Goal: Task Accomplishment & Management: Manage account settings

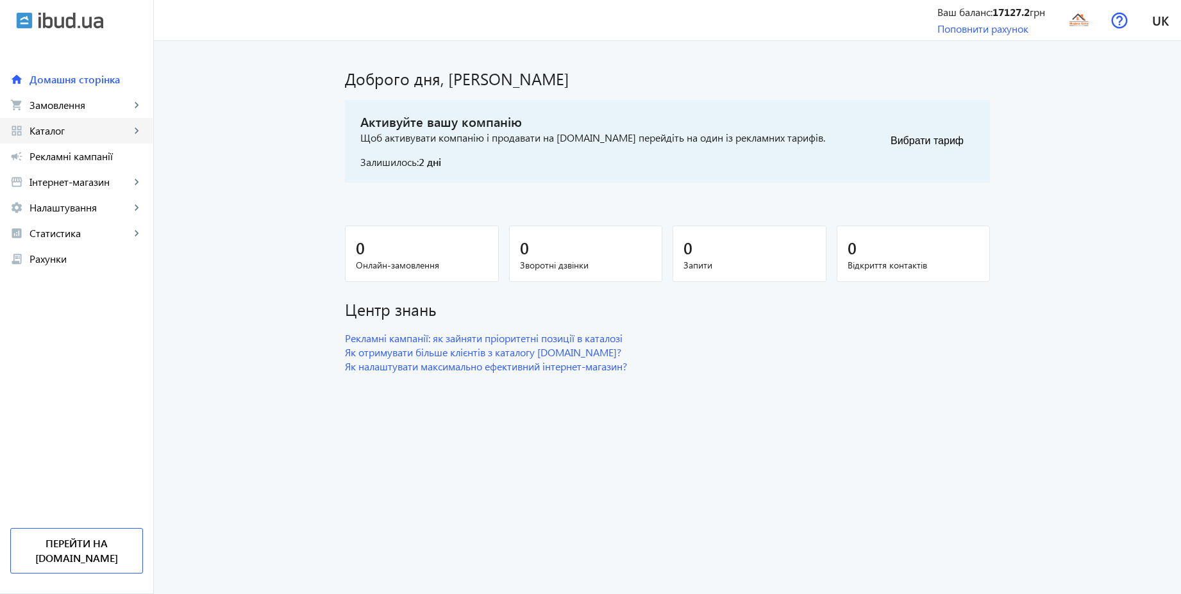
click at [63, 132] on span "Каталог" at bounding box center [79, 130] width 101 height 13
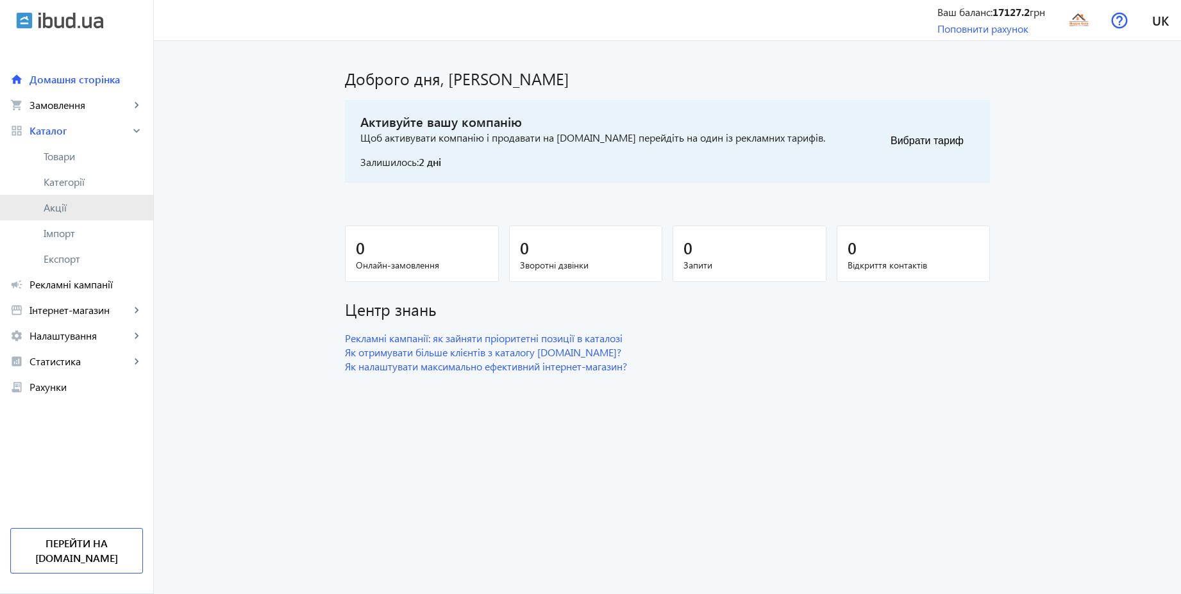
click at [62, 198] on link "Акції" at bounding box center [76, 208] width 153 height 26
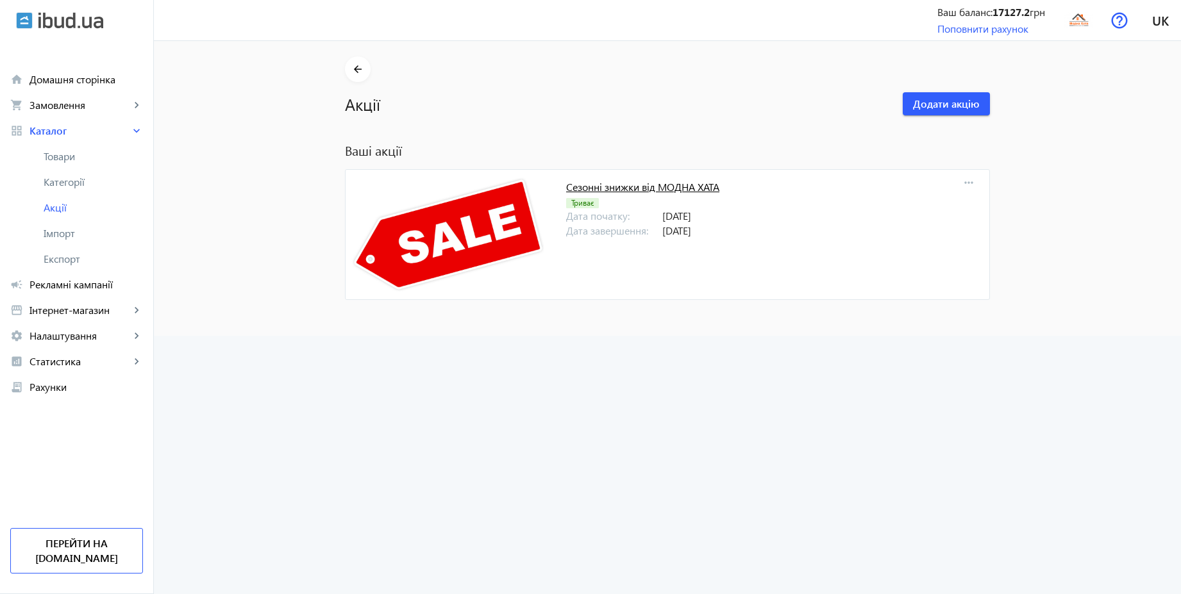
click at [690, 192] on link "Сезонні знижки від МОДНА ХАТА" at bounding box center [642, 186] width 153 height 13
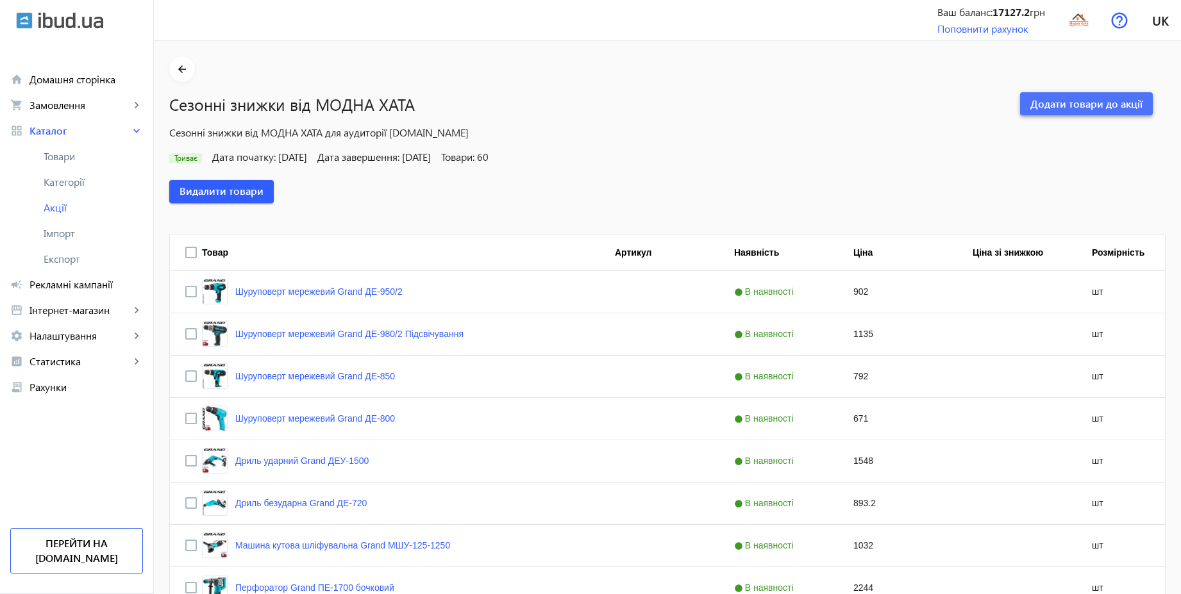
click at [1060, 106] on span "Додати товари до акції" at bounding box center [1086, 104] width 112 height 14
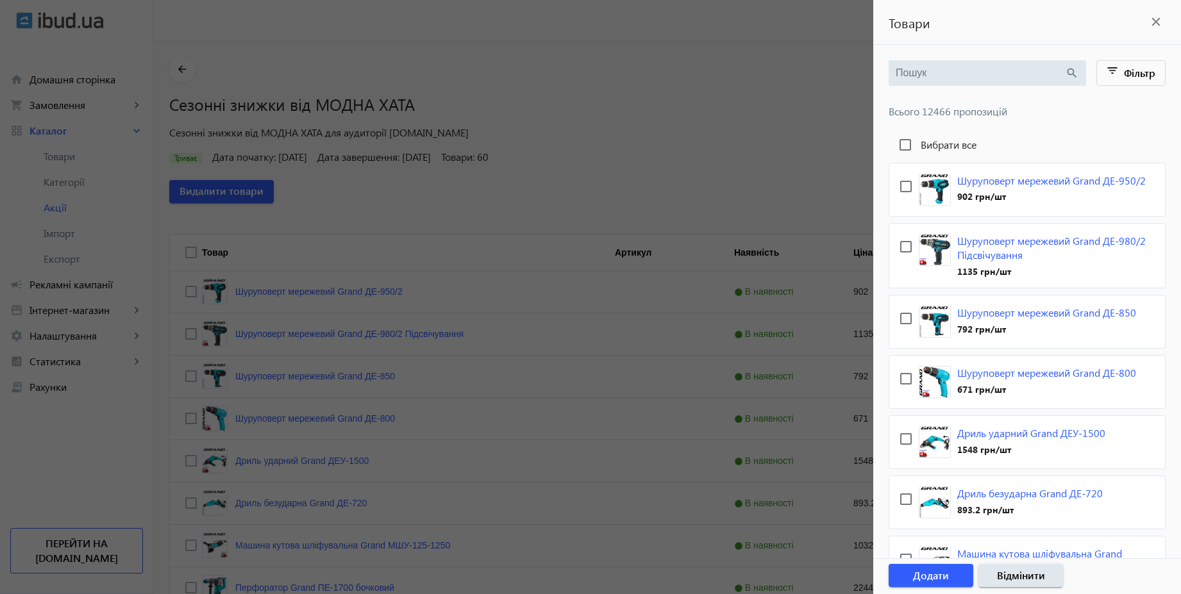
click at [951, 147] on label "Вибрати все" at bounding box center [947, 145] width 58 height 10
click at [918, 147] on input "Вибрати все" at bounding box center [905, 145] width 26 height 26
checkbox input "true"
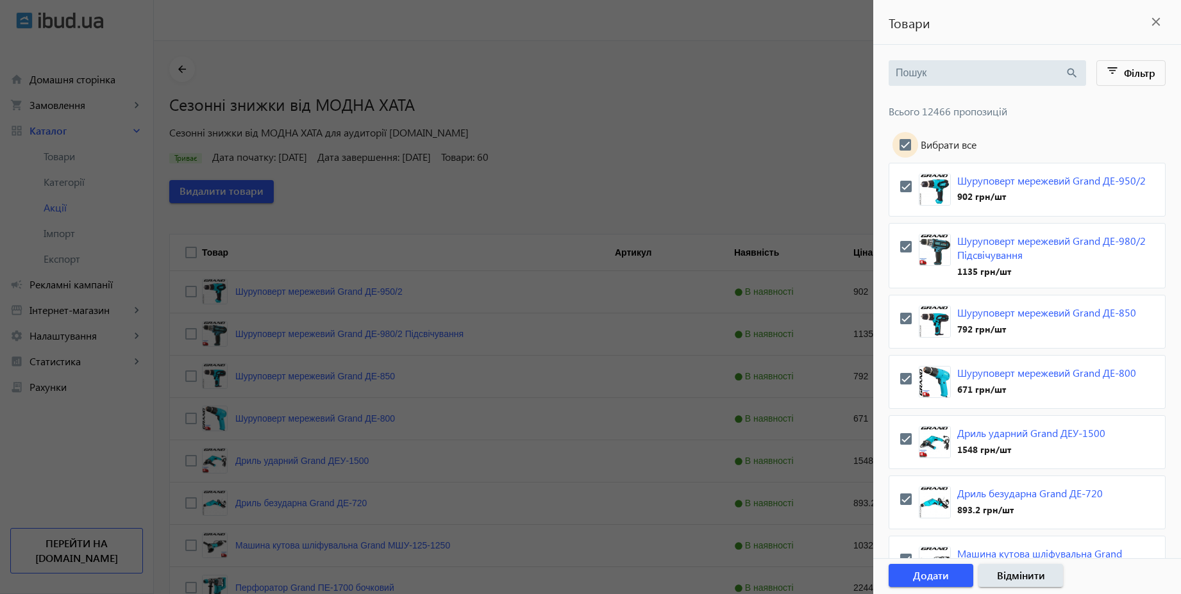
checkbox input "true"
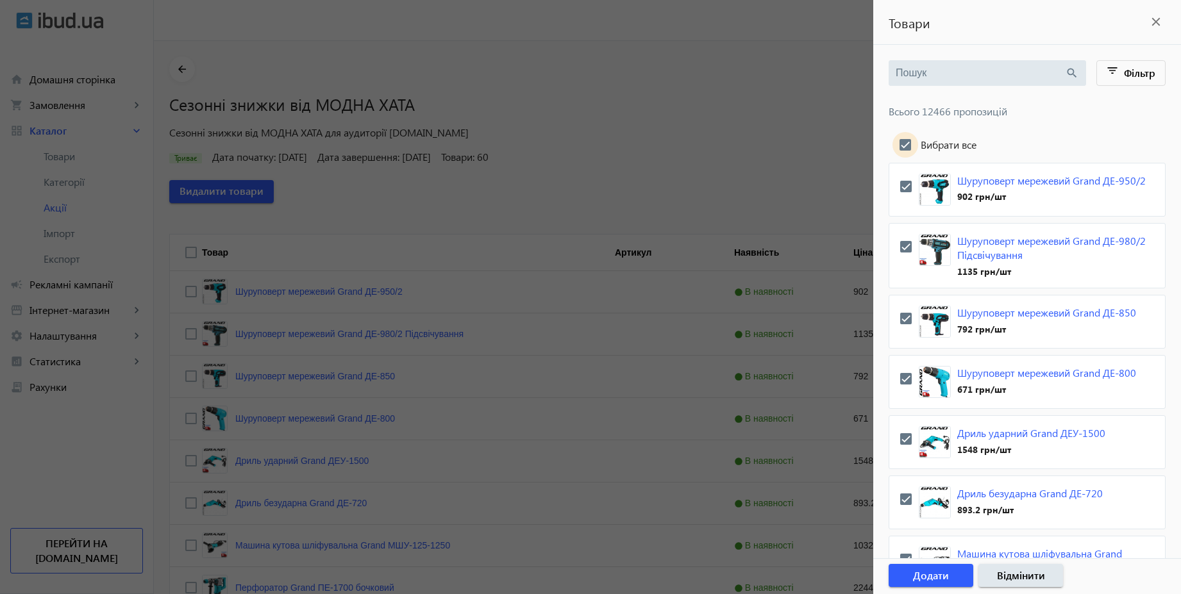
checkbox input "true"
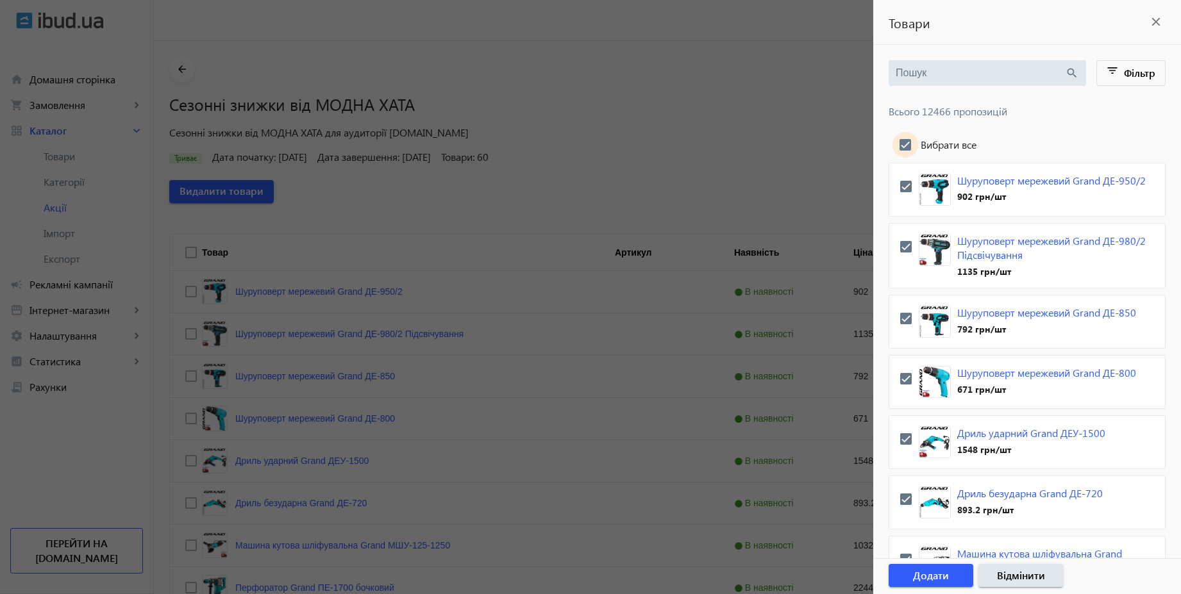
checkbox input "true"
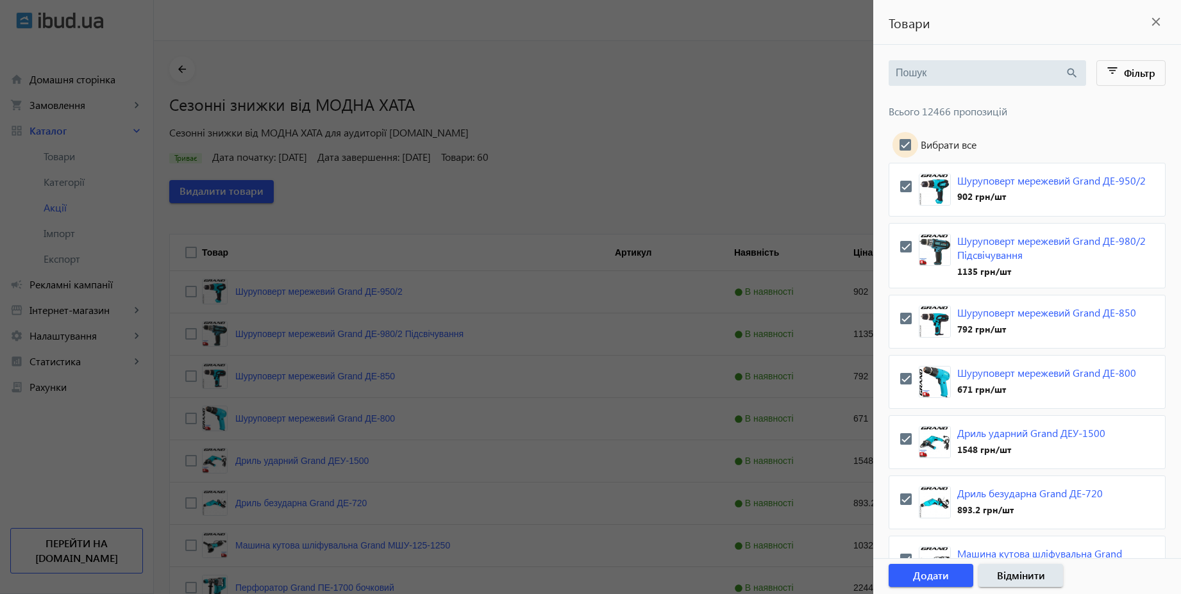
checkbox input "true"
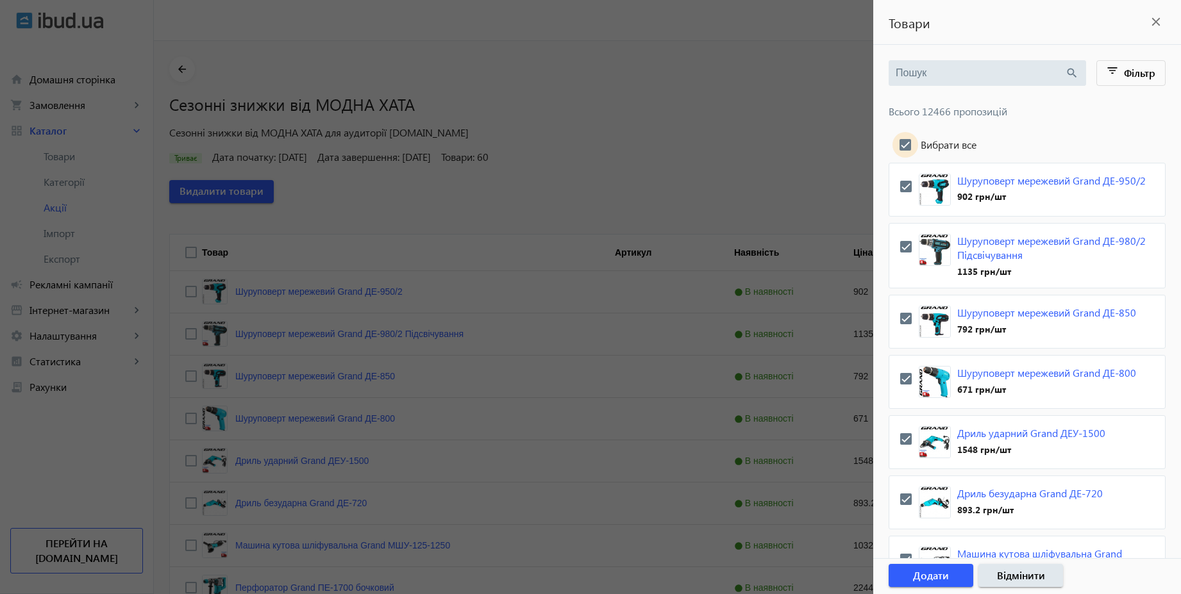
checkbox input "true"
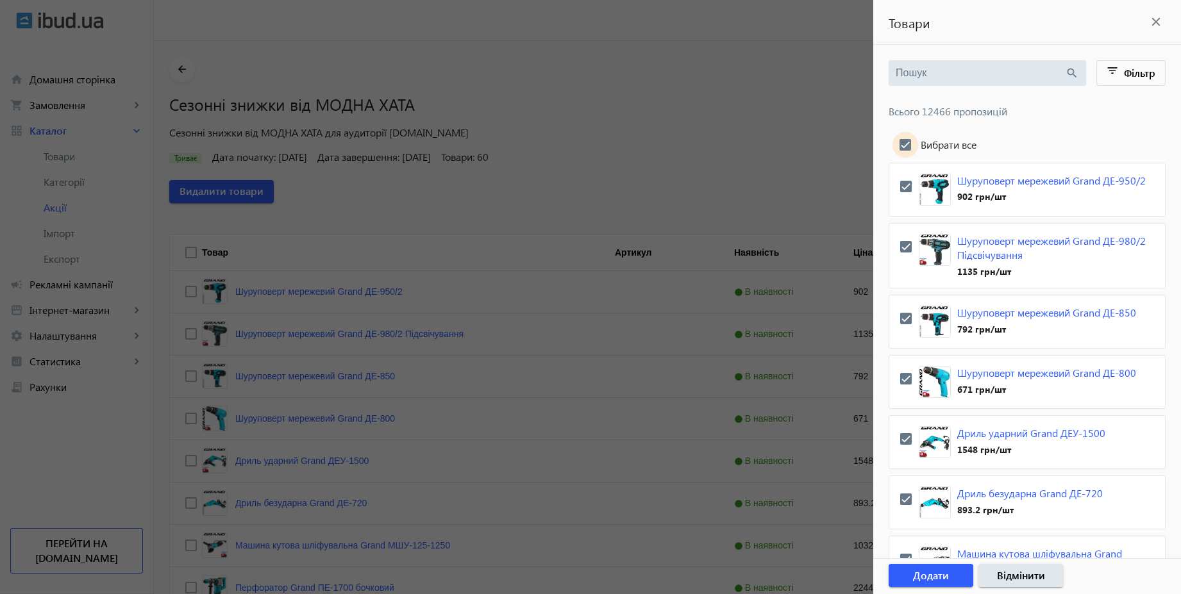
checkbox input "true"
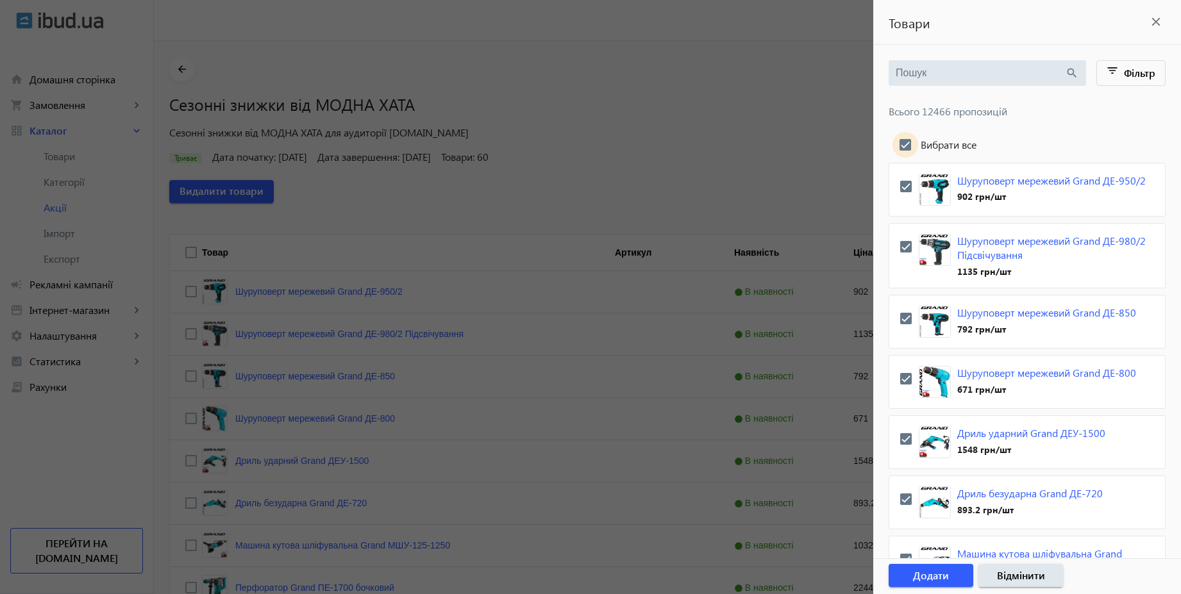
checkbox input "true"
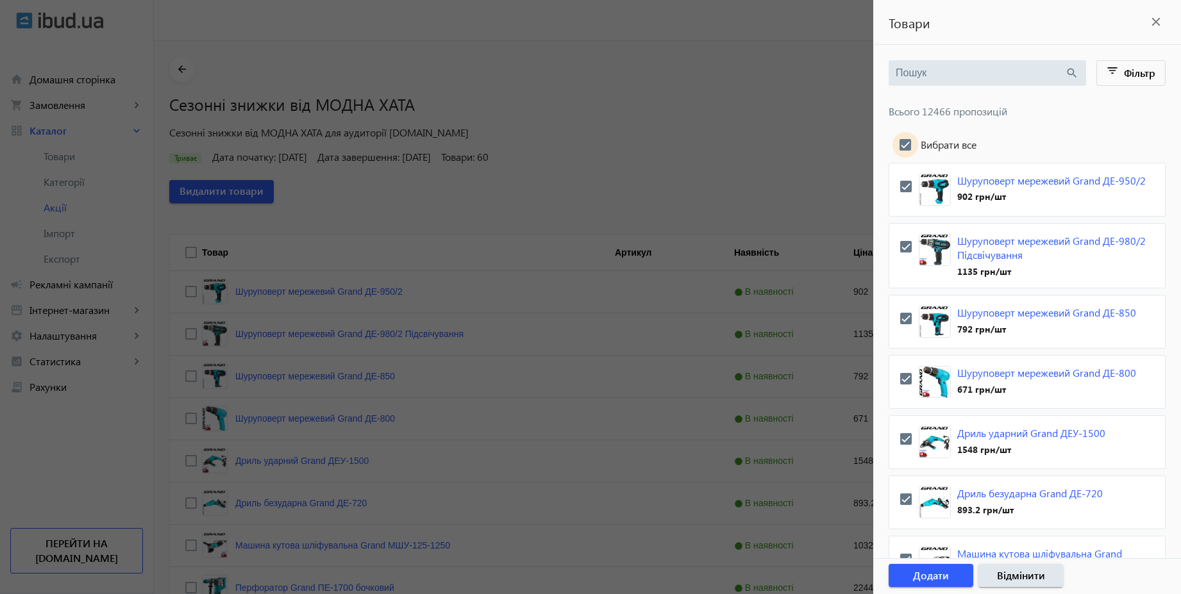
checkbox input "true"
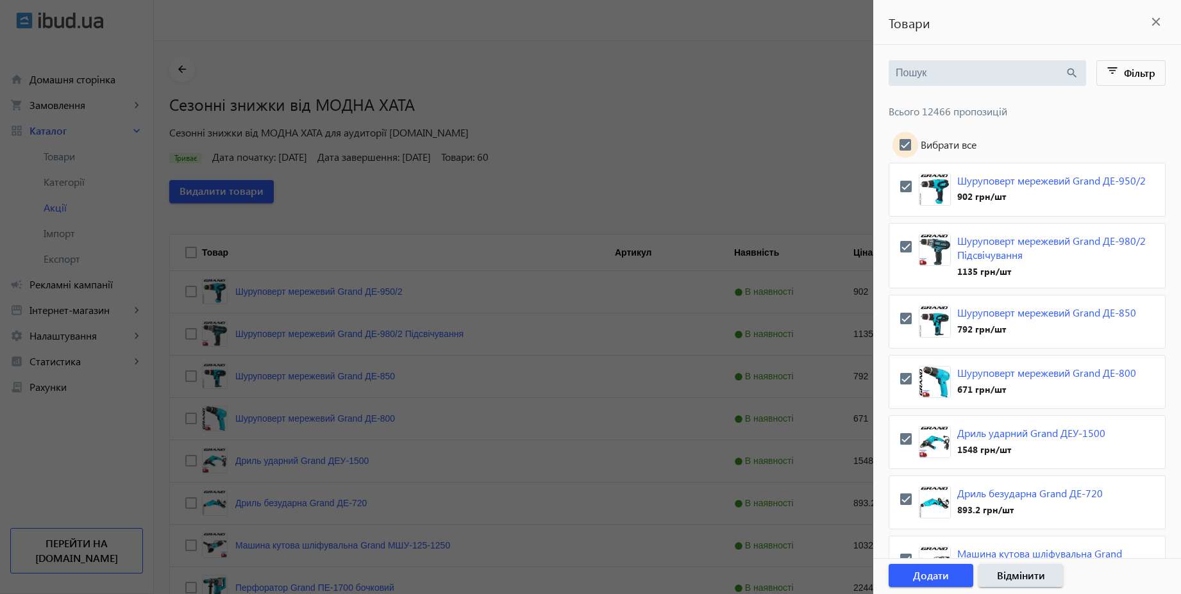
checkbox input "true"
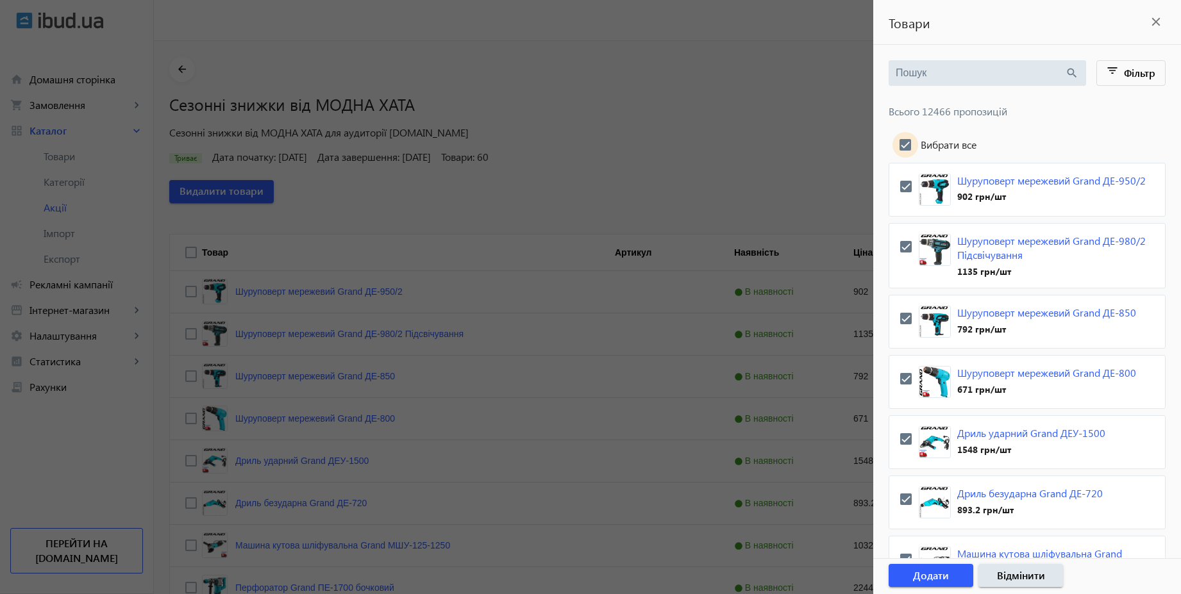
checkbox input "true"
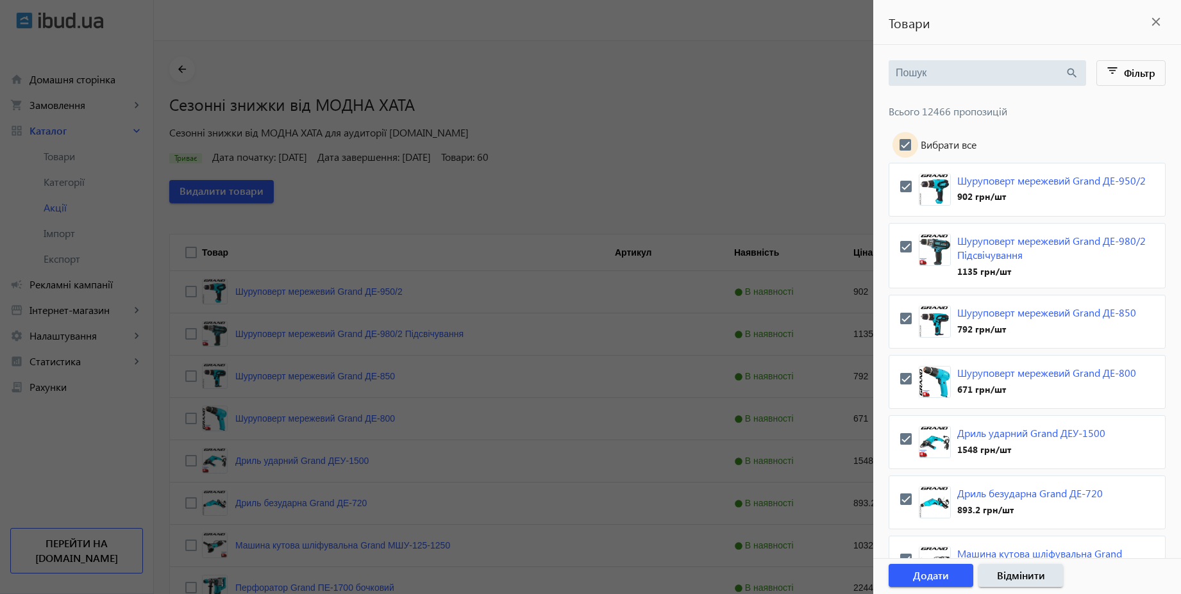
checkbox input "true"
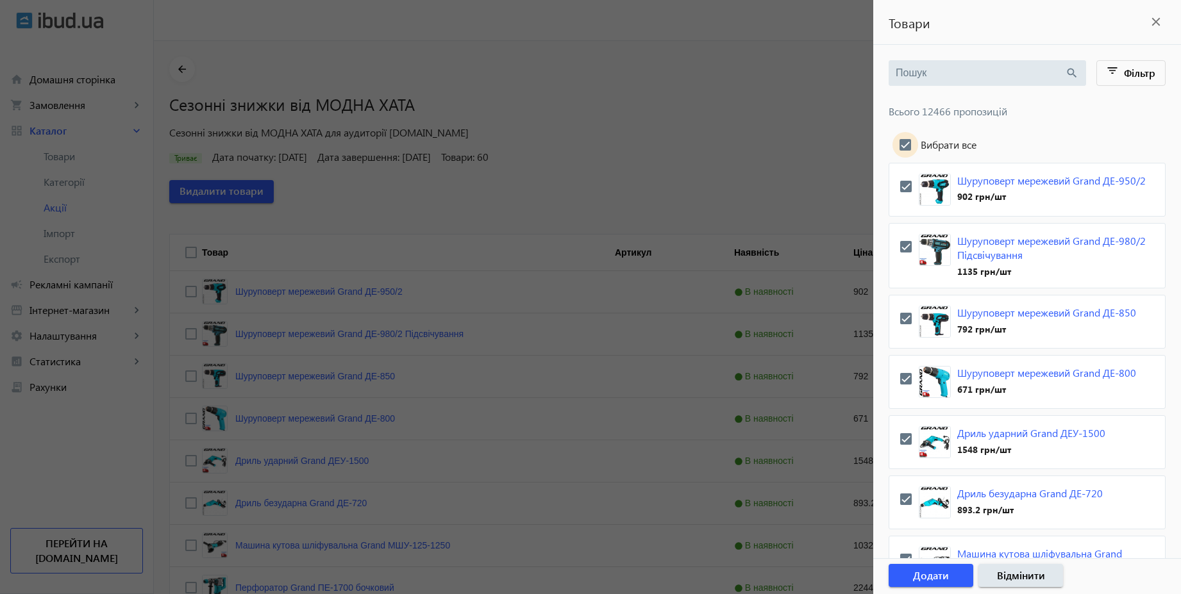
checkbox input "true"
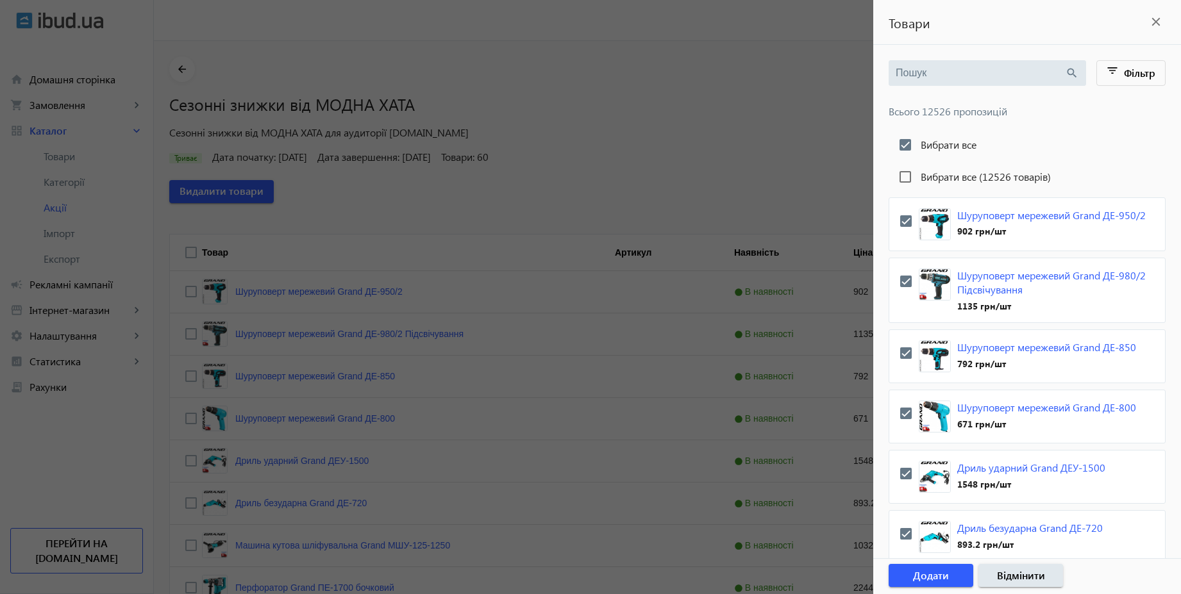
click at [942, 178] on label "Вибрати все (12526 товарів)" at bounding box center [984, 177] width 133 height 10
click at [918, 178] on input "Вибрати все (12526 товарів)" at bounding box center [905, 177] width 26 height 26
checkbox input "true"
click at [946, 567] on span "button" at bounding box center [930, 575] width 85 height 31
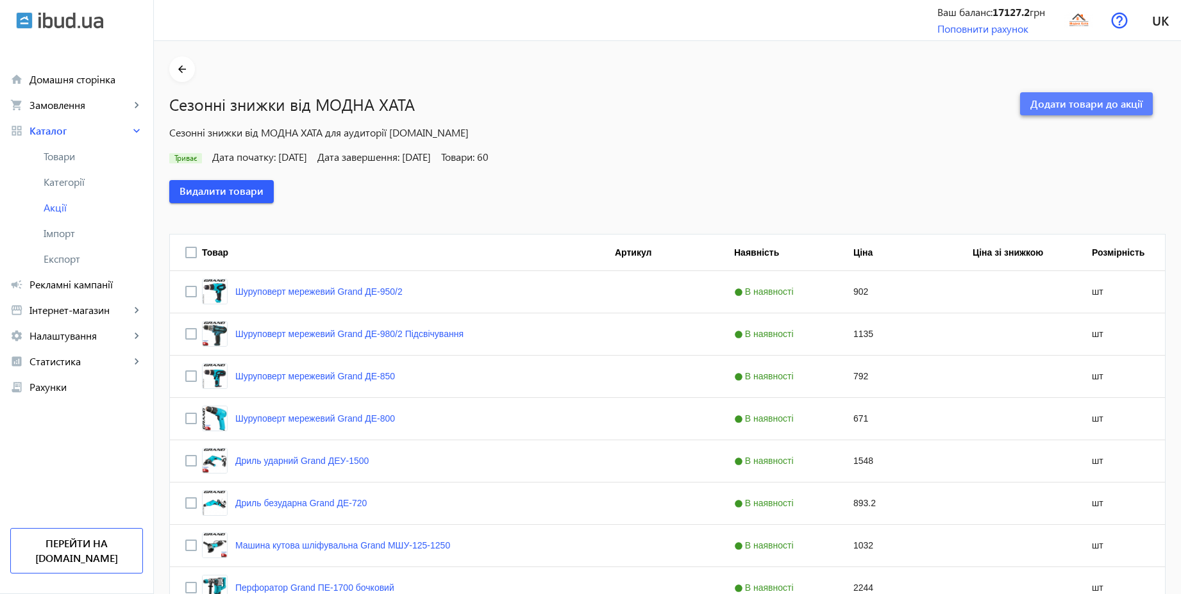
click at [1121, 103] on span "Додати товари до акції" at bounding box center [1086, 104] width 112 height 14
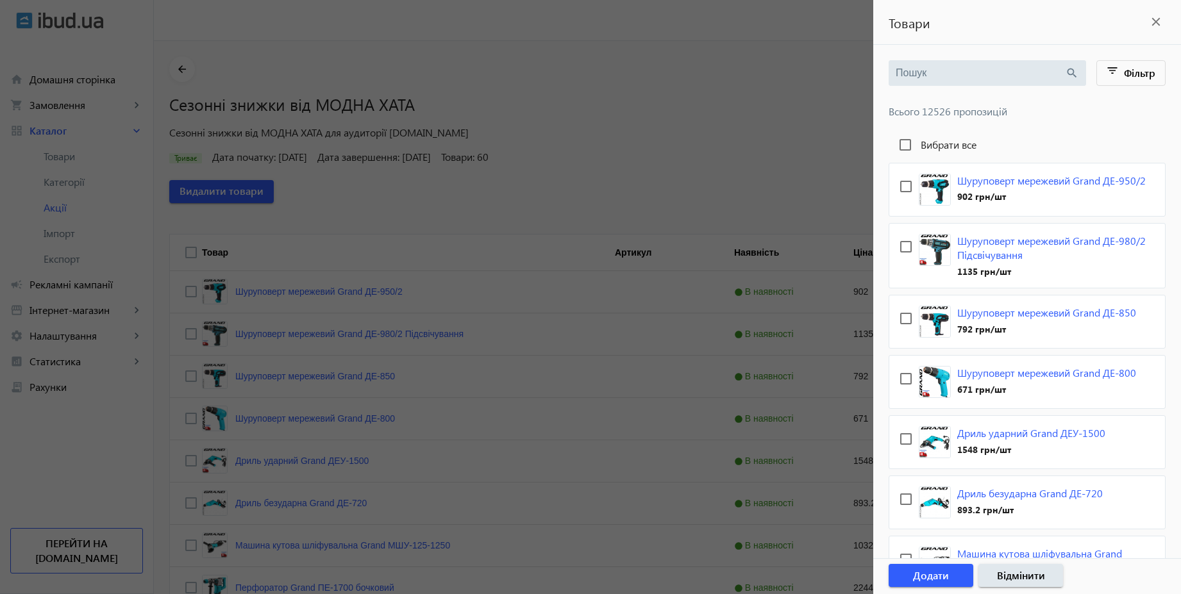
click at [638, 178] on div at bounding box center [590, 297] width 1181 height 594
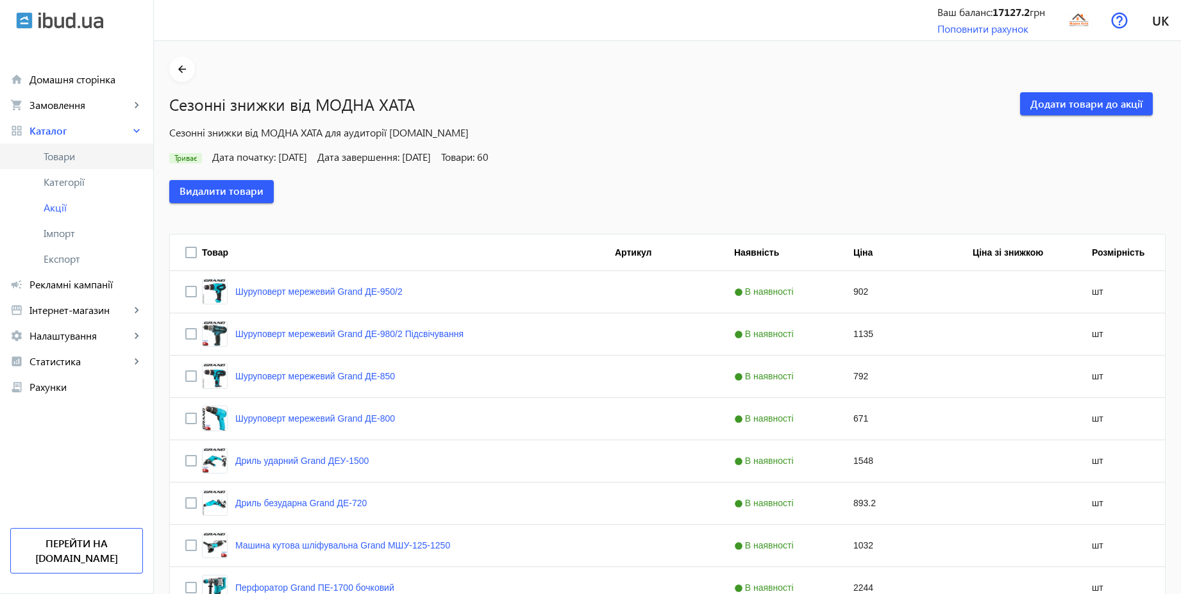
click at [84, 150] on span "Товари" at bounding box center [93, 156] width 99 height 13
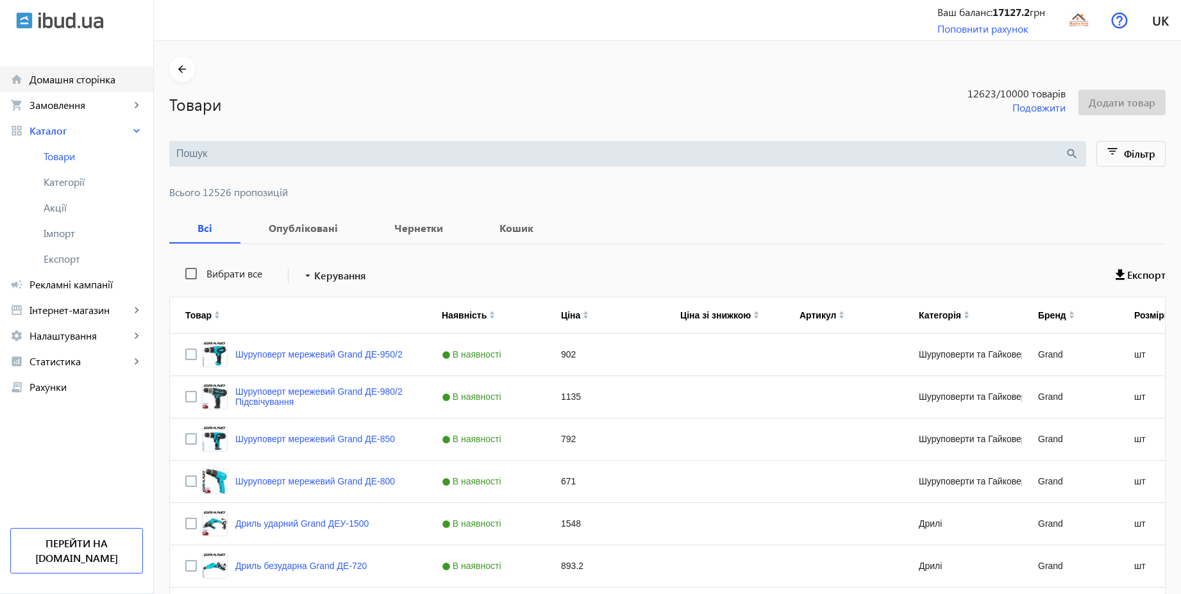
click at [76, 77] on span "Домашня сторінка" at bounding box center [85, 79] width 113 height 13
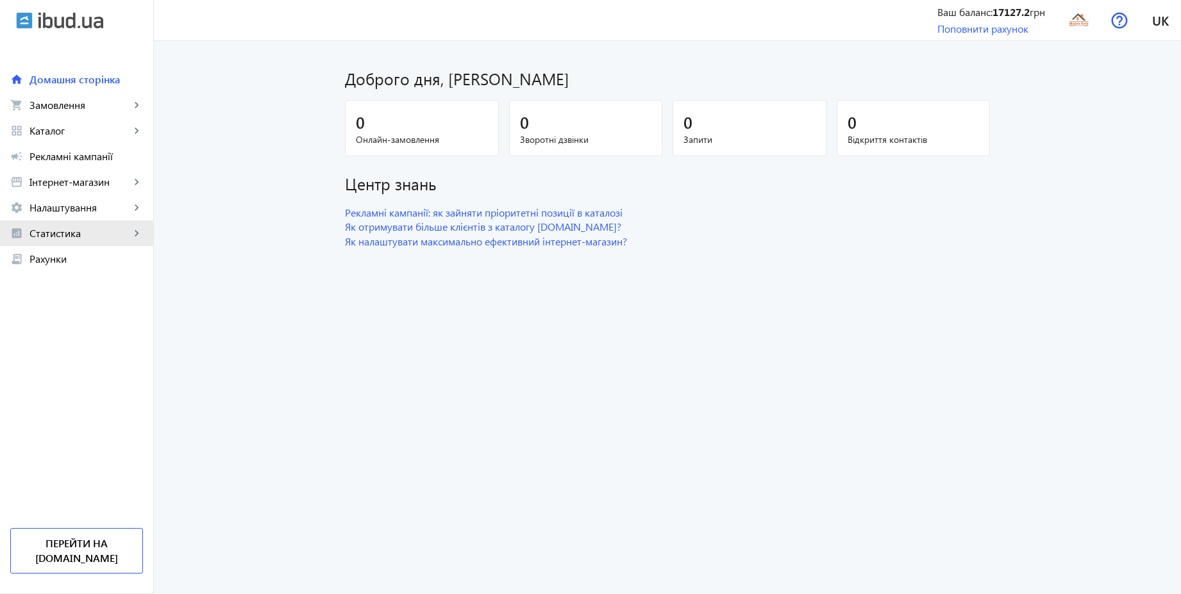
click at [65, 235] on span "Статистика" at bounding box center [79, 233] width 101 height 13
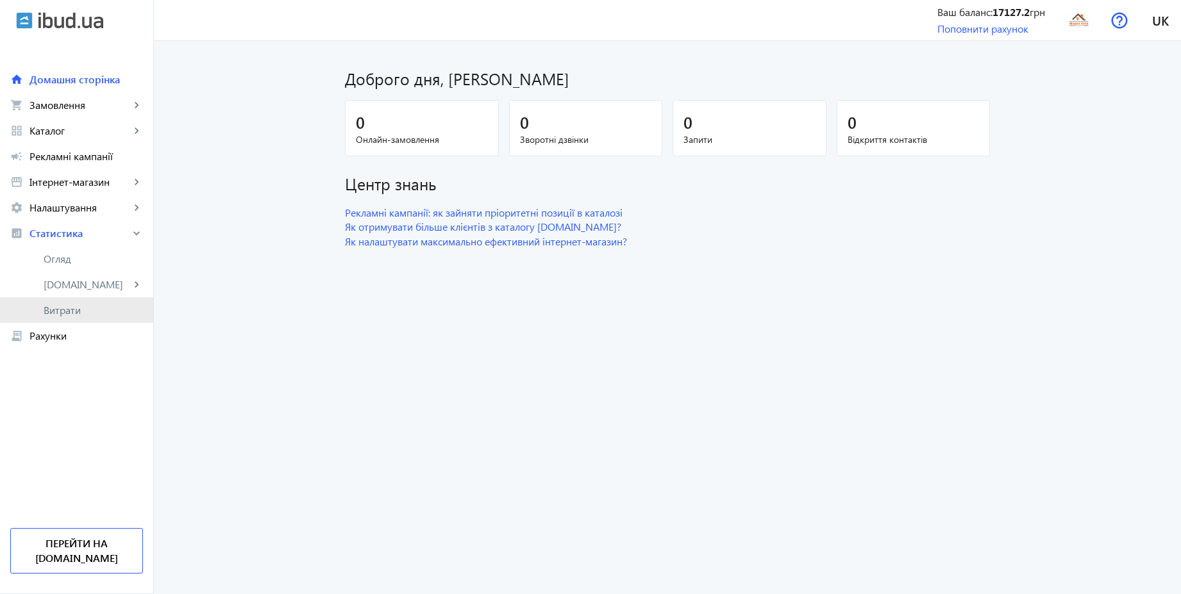
click at [79, 321] on link "Витрати" at bounding box center [76, 310] width 153 height 26
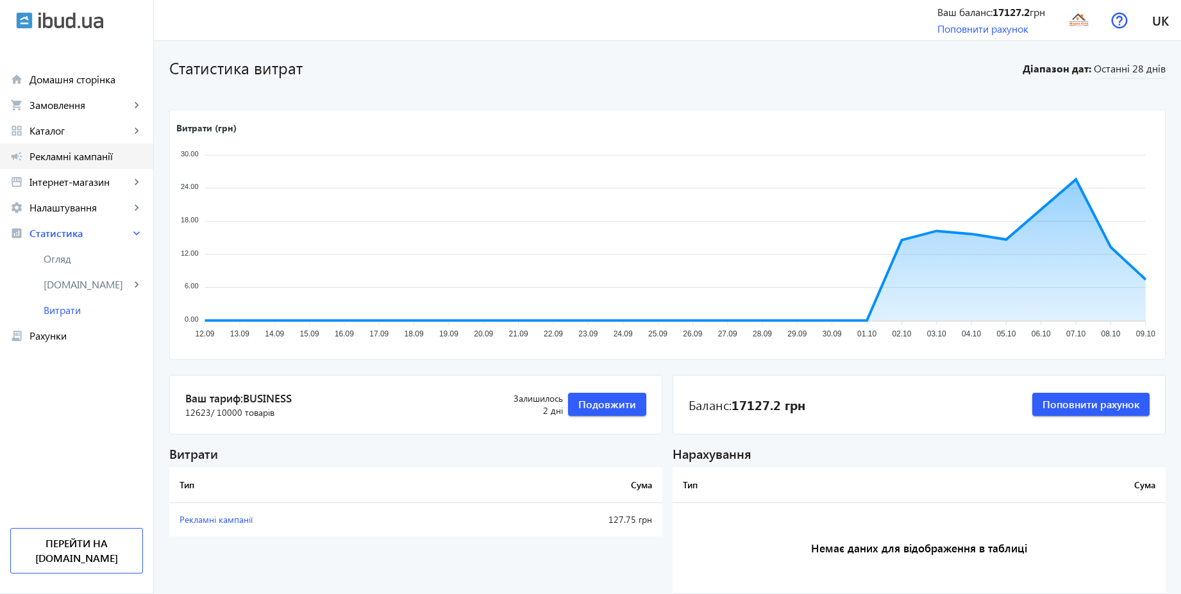
click at [77, 147] on link "campaign Рекламні кампанії" at bounding box center [76, 157] width 153 height 26
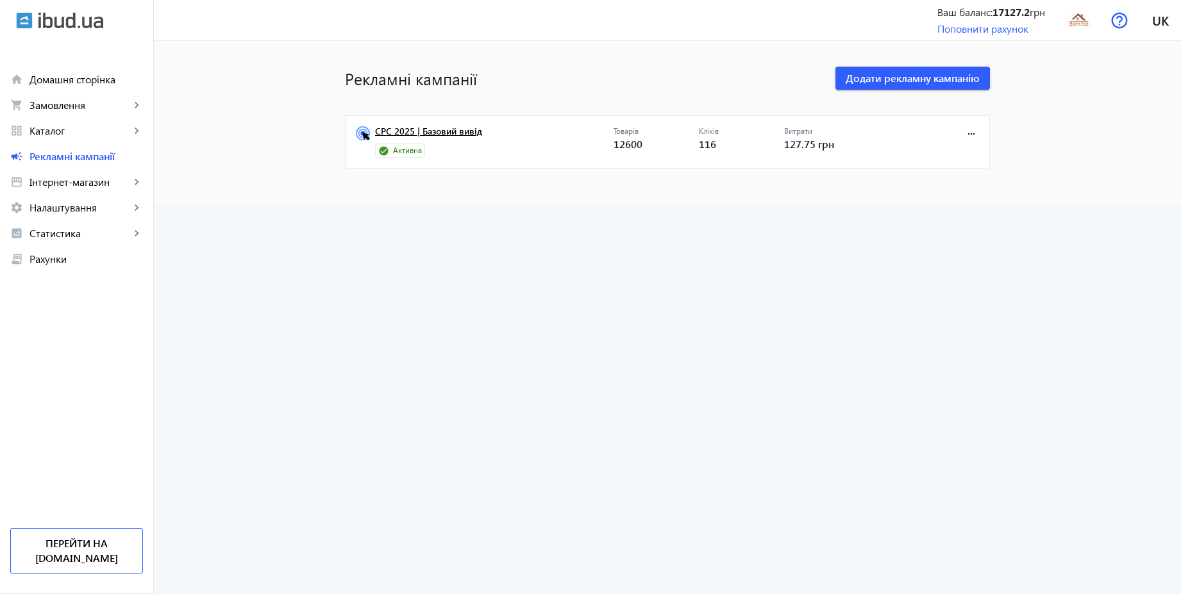
click at [464, 129] on link "CPC 2025 | Базовий вивід" at bounding box center [494, 135] width 238 height 18
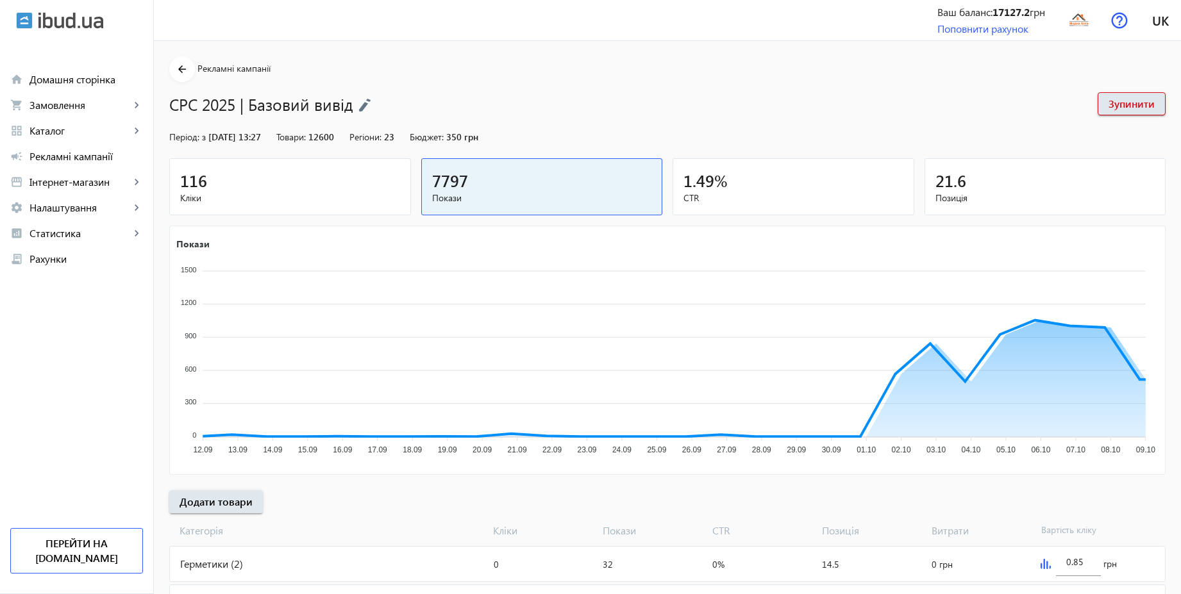
click at [338, 205] on mat-card "116 Кліки" at bounding box center [290, 186] width 242 height 57
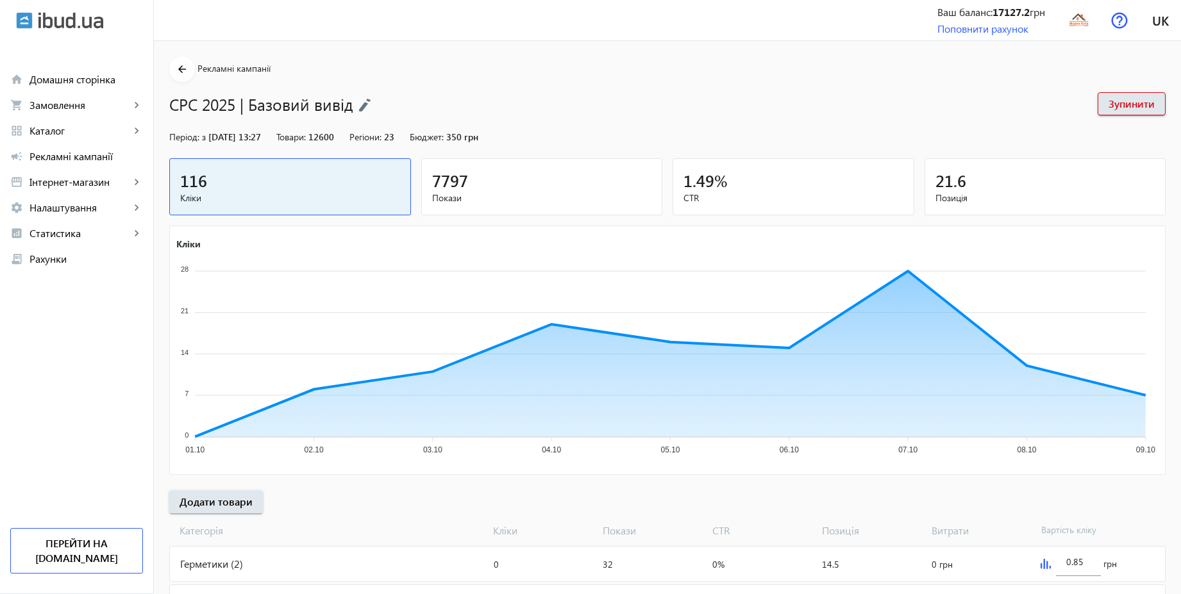
click at [519, 181] on div "7797" at bounding box center [542, 180] width 220 height 22
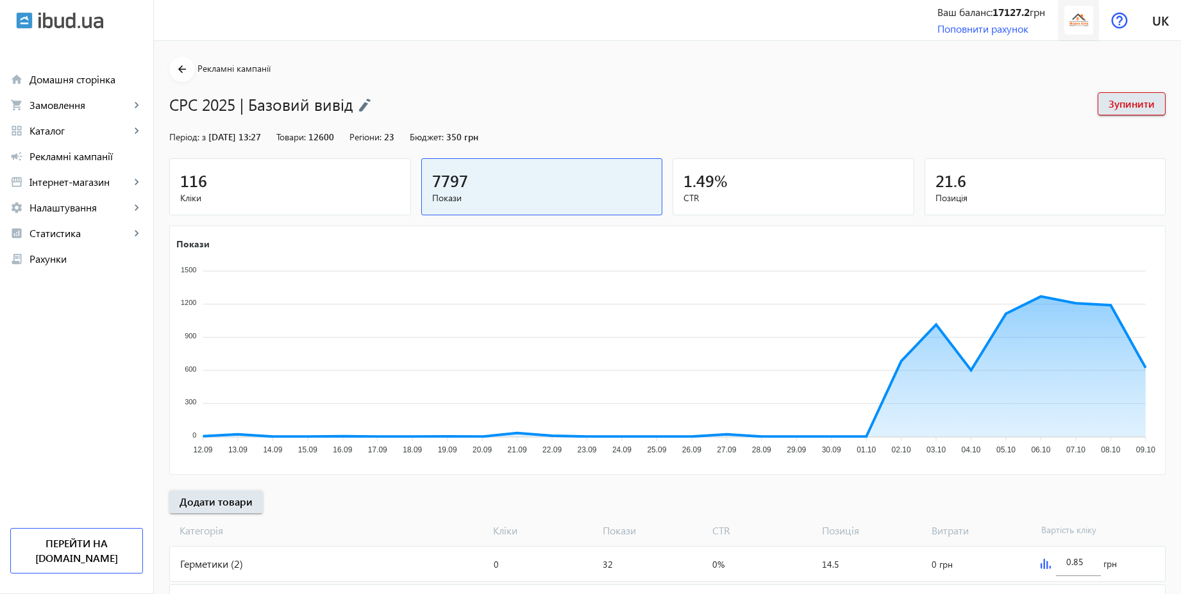
click at [1072, 29] on img at bounding box center [1078, 20] width 29 height 29
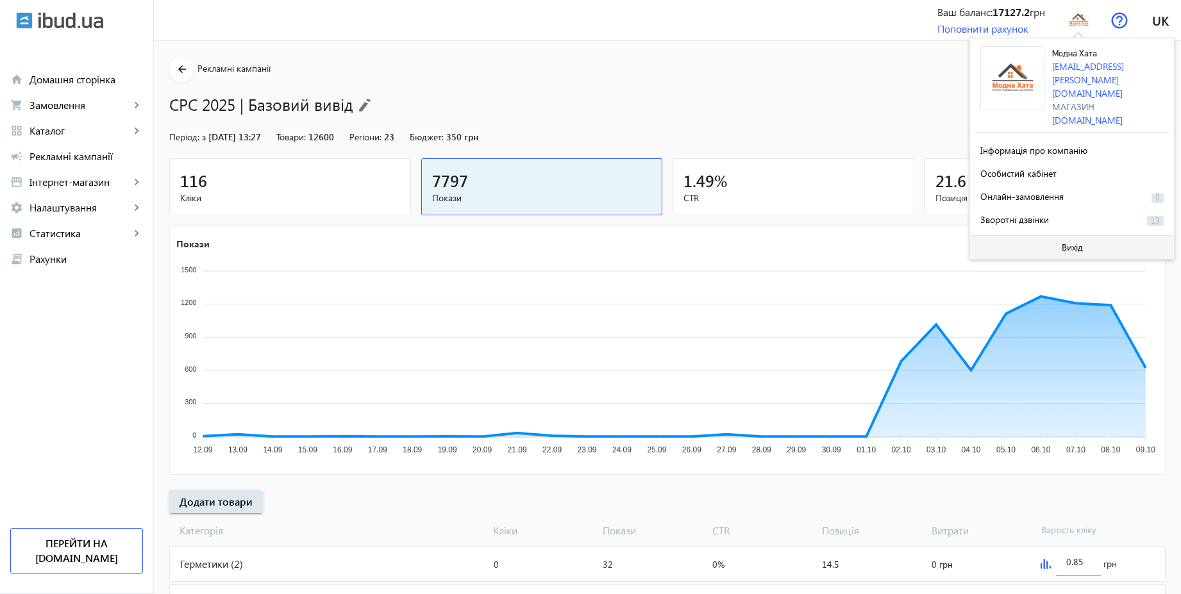
click at [1066, 238] on span at bounding box center [1072, 247] width 204 height 31
